Goal: Information Seeking & Learning: Learn about a topic

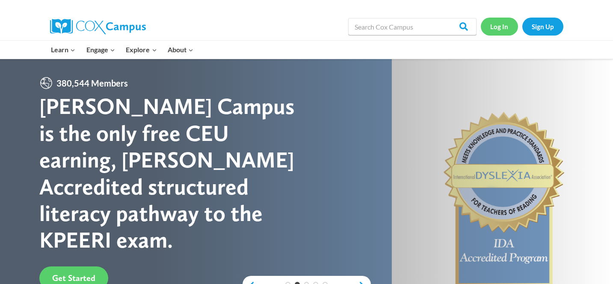
click at [500, 26] on link "Log In" at bounding box center [499, 27] width 37 height 18
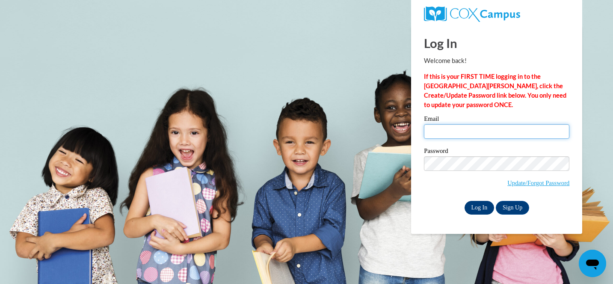
type input "vkaiser@sasd.net"
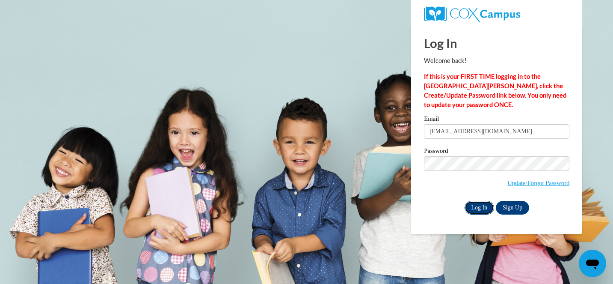
click at [475, 202] on input "Log In" at bounding box center [480, 208] width 30 height 14
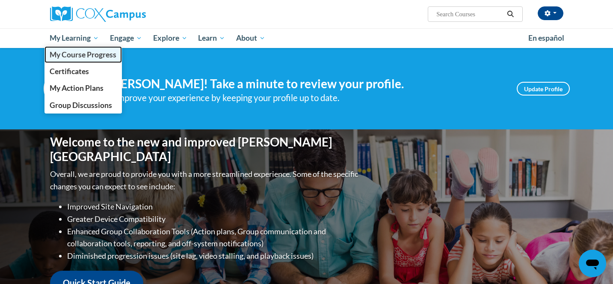
click at [81, 55] on span "My Course Progress" at bounding box center [83, 54] width 67 height 9
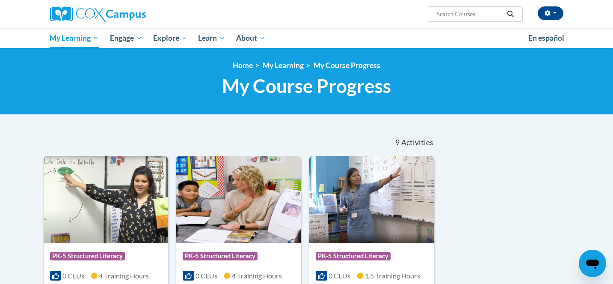
click at [468, 17] on input "Search..." at bounding box center [470, 14] width 68 height 10
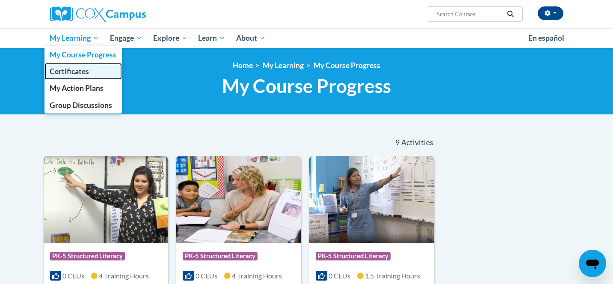
click at [77, 71] on span "Certificates" at bounding box center [69, 71] width 39 height 9
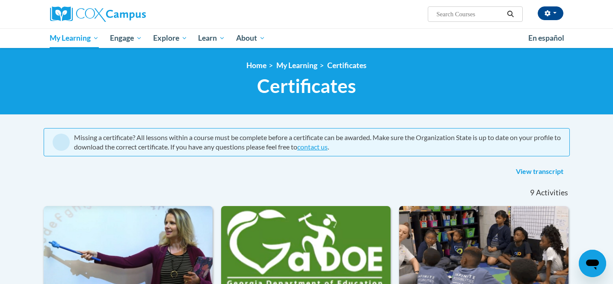
click at [465, 22] on div "[PERSON_NAME] ([GEOGRAPHIC_DATA]/[GEOGRAPHIC_DATA] UTC-05:00) My Profile Inbox …" at bounding box center [306, 14] width 539 height 28
click at [463, 20] on span "Search Search..." at bounding box center [475, 13] width 95 height 15
click at [462, 15] on input "Search..." at bounding box center [470, 14] width 68 height 10
type input "response to intervention"
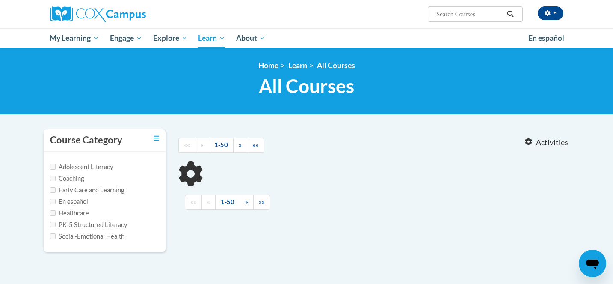
type input "response to intervention"
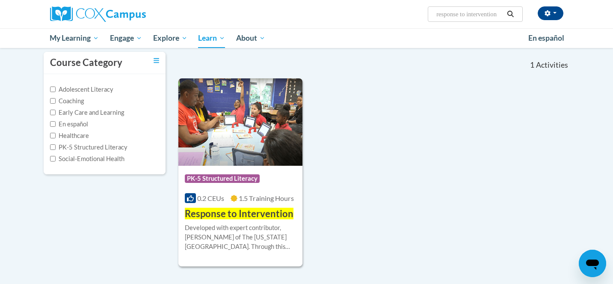
scroll to position [79, 0]
